Goal: Transaction & Acquisition: Purchase product/service

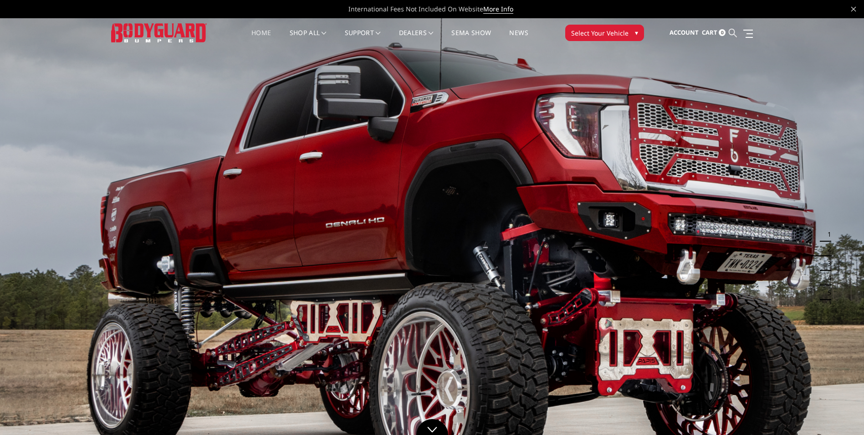
click at [733, 31] on icon at bounding box center [733, 33] width 8 height 8
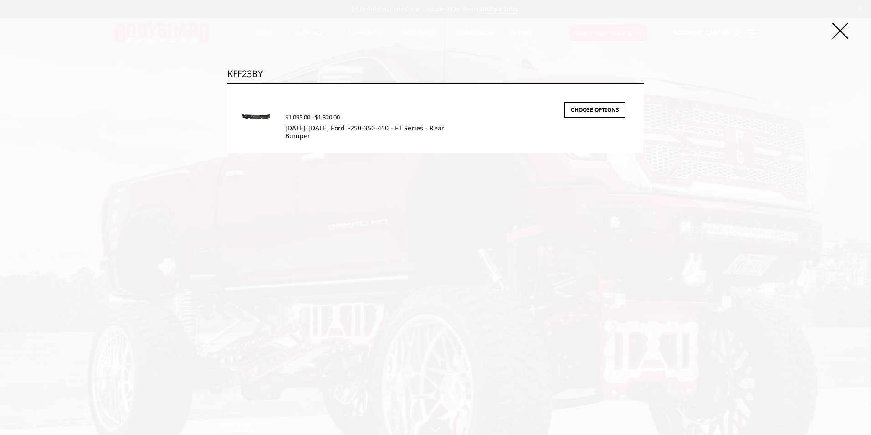
type input "KFF23BY"
click at [325, 126] on link "[DATE]-[DATE] Ford F250-350-450 - FT Series - Rear Bumper" at bounding box center [364, 131] width 159 height 16
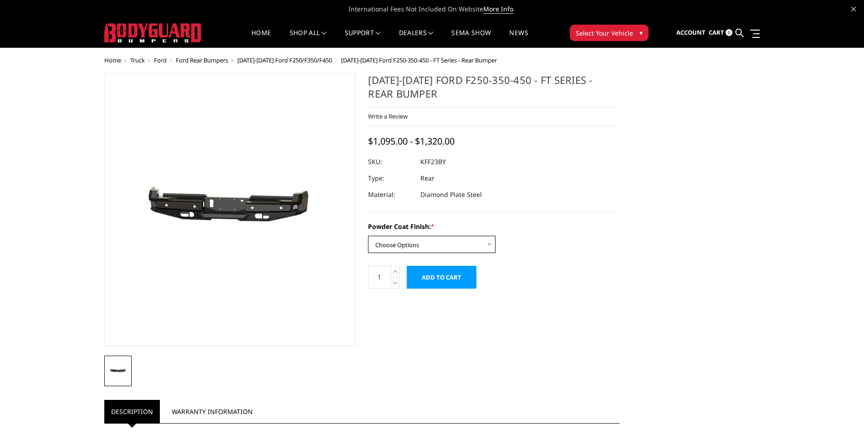
click at [485, 240] on select "Choose Options Bare Metal Gloss Black Powder Coat Textured Black Powder Coat" at bounding box center [432, 243] width 128 height 17
